Goal: Transaction & Acquisition: Purchase product/service

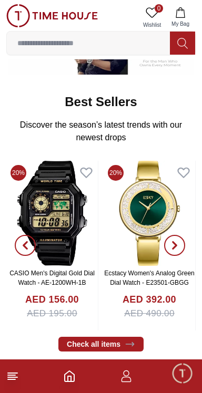
scroll to position [283, 0]
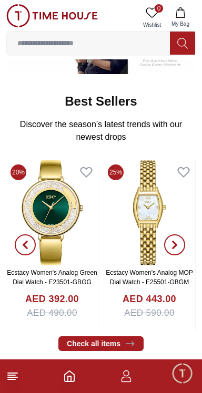
click at [12, 379] on line at bounding box center [11, 379] width 7 height 0
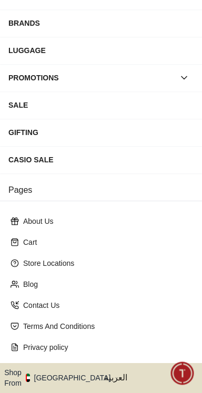
scroll to position [170, 0]
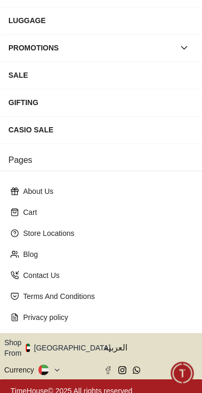
click at [114, 344] on icon "button" at bounding box center [116, 348] width 4 height 8
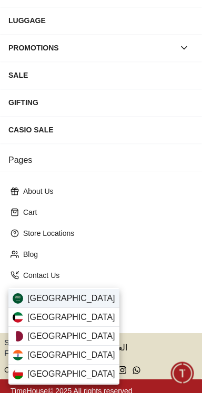
click at [80, 301] on div "[GEOGRAPHIC_DATA]" at bounding box center [63, 298] width 111 height 19
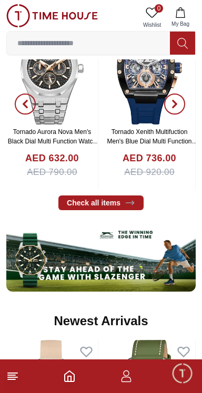
scroll to position [427, 0]
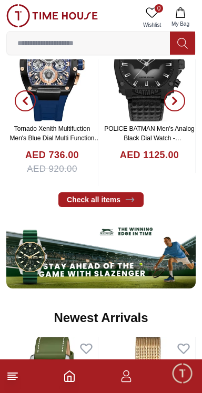
click at [182, 19] on button "My Bag" at bounding box center [180, 17] width 30 height 27
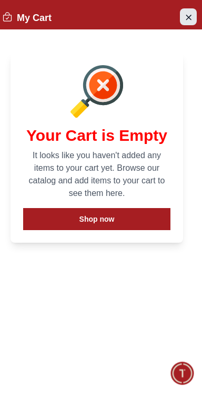
click at [194, 17] on button "Close Account" at bounding box center [188, 16] width 17 height 17
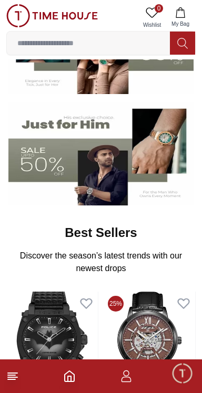
scroll to position [0, 0]
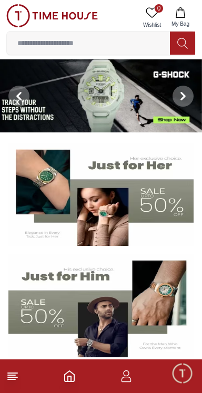
click at [180, 23] on span "My Bag" at bounding box center [180, 24] width 26 height 8
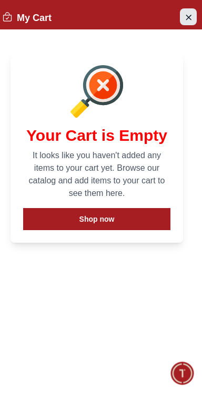
click at [188, 20] on icon "Close Account" at bounding box center [188, 16] width 8 height 13
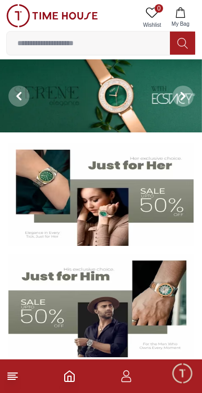
click at [132, 45] on input at bounding box center [88, 43] width 163 height 21
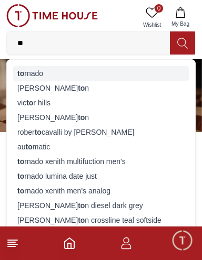
type input "**"
click at [118, 76] on div "to rnado" at bounding box center [100, 73] width 175 height 15
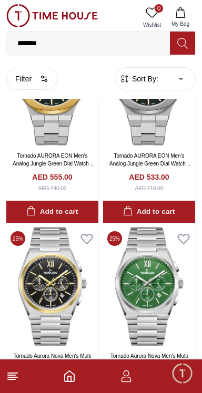
scroll to position [1089, 0]
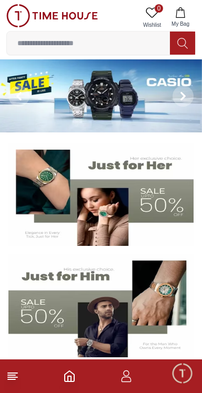
click at [70, 381] on polyline "Home" at bounding box center [69, 378] width 3 height 5
click at [16, 378] on icon at bounding box center [12, 376] width 13 height 13
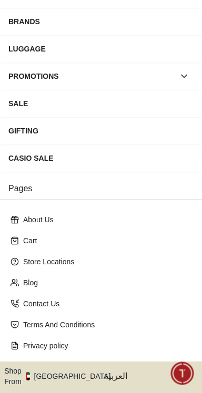
scroll to position [170, 0]
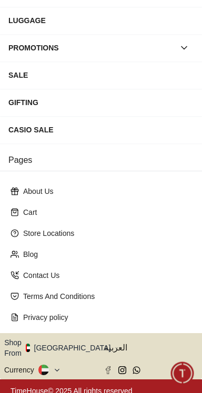
click at [73, 346] on button "Shop From UAE" at bounding box center [61, 347] width 114 height 21
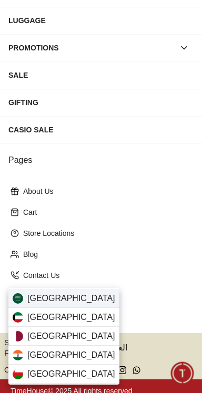
click at [80, 300] on div "Saudi Arabia" at bounding box center [63, 298] width 111 height 19
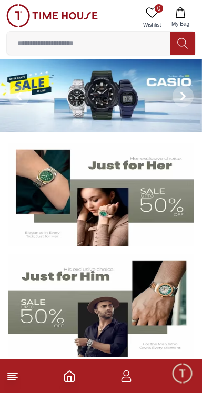
click at [18, 374] on icon at bounding box center [12, 376] width 13 height 13
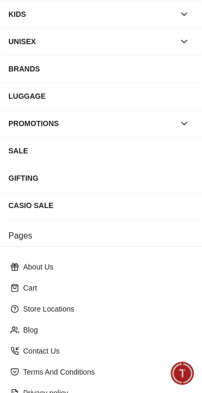
scroll to position [170, 0]
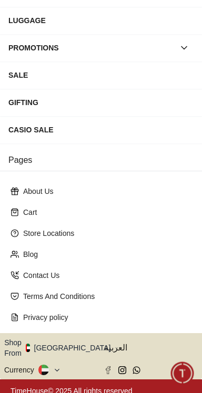
click at [73, 346] on button "Shop From [GEOGRAPHIC_DATA]" at bounding box center [61, 347] width 114 height 21
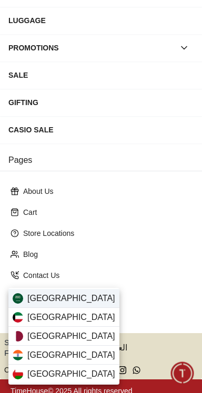
click at [83, 299] on div "[GEOGRAPHIC_DATA]" at bounding box center [63, 298] width 111 height 19
